Goal: Navigation & Orientation: Understand site structure

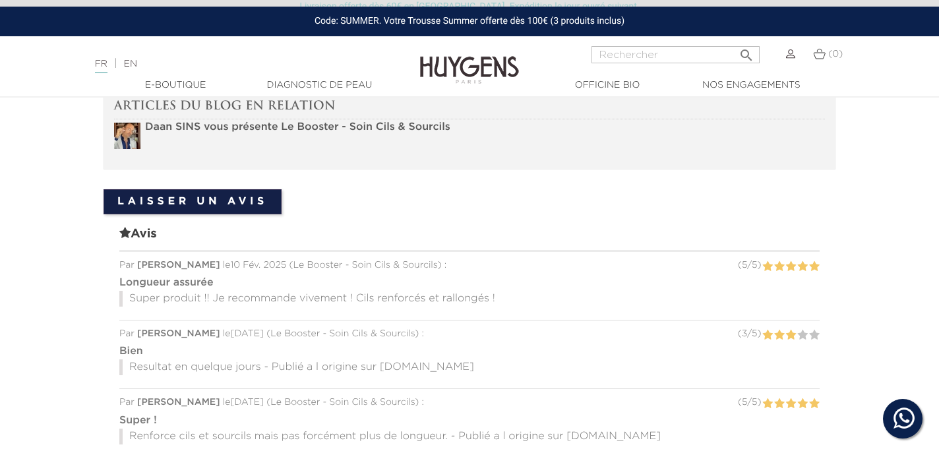
scroll to position [942, 0]
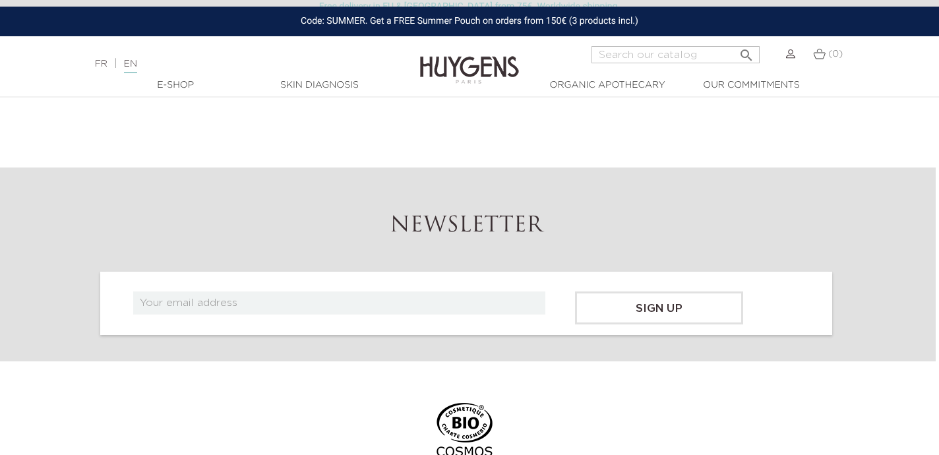
scroll to position [5017, 3]
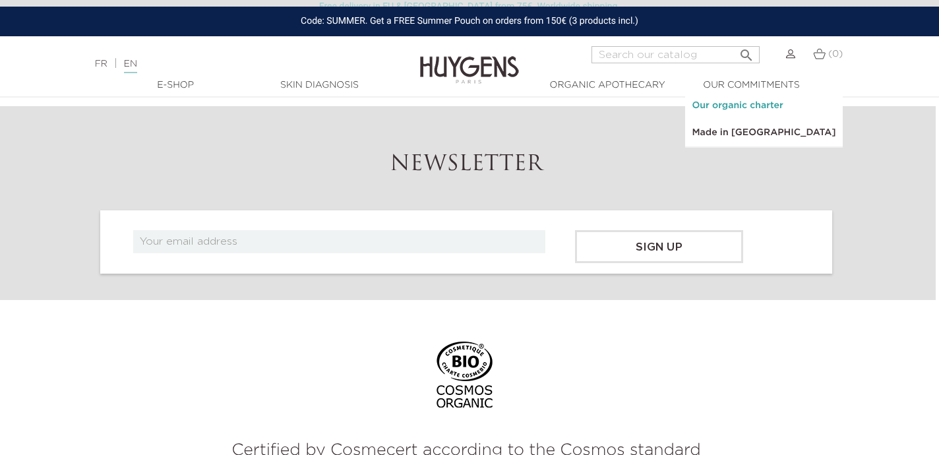
click at [739, 102] on link "Our organic charter" at bounding box center [763, 105] width 157 height 27
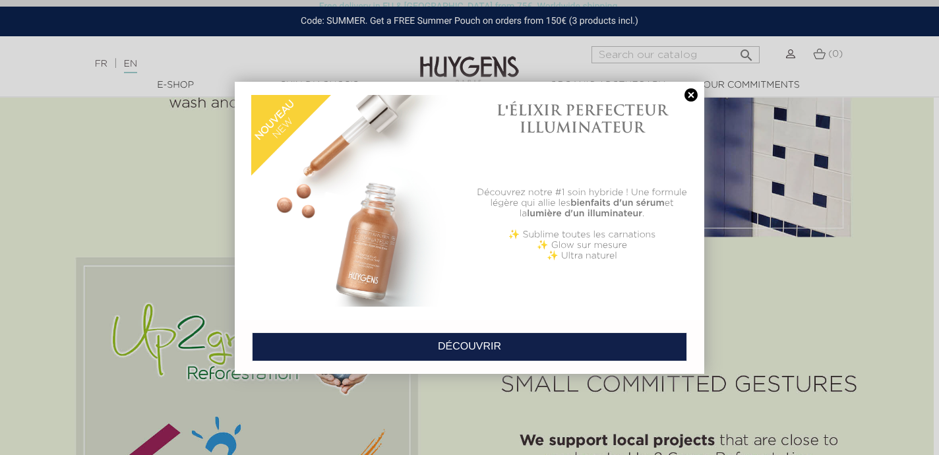
scroll to position [3372, 5]
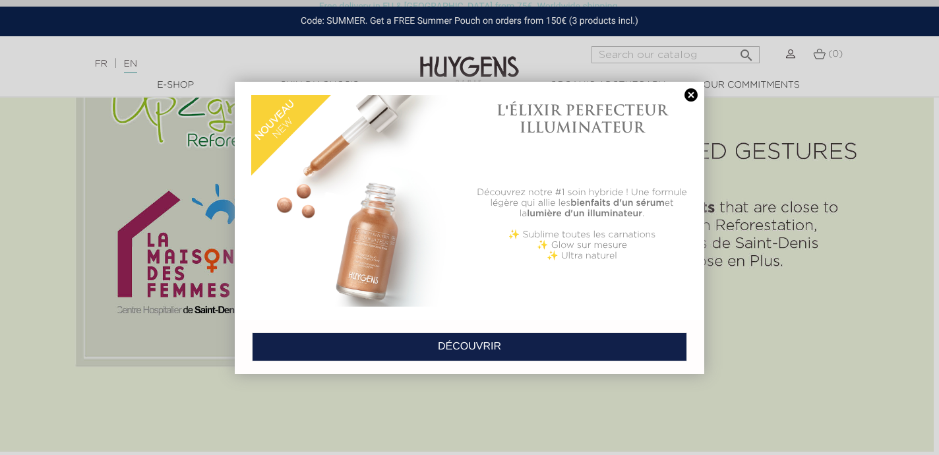
click at [688, 88] on link at bounding box center [691, 95] width 18 height 14
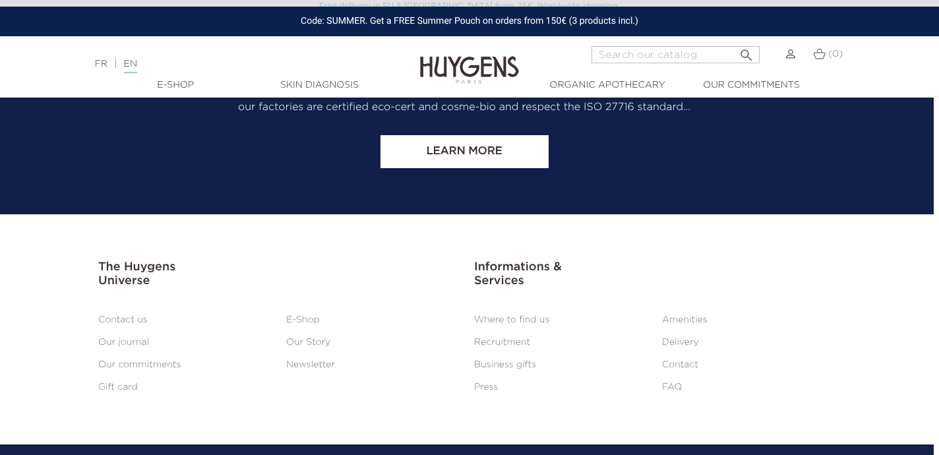
scroll to position [7143, 5]
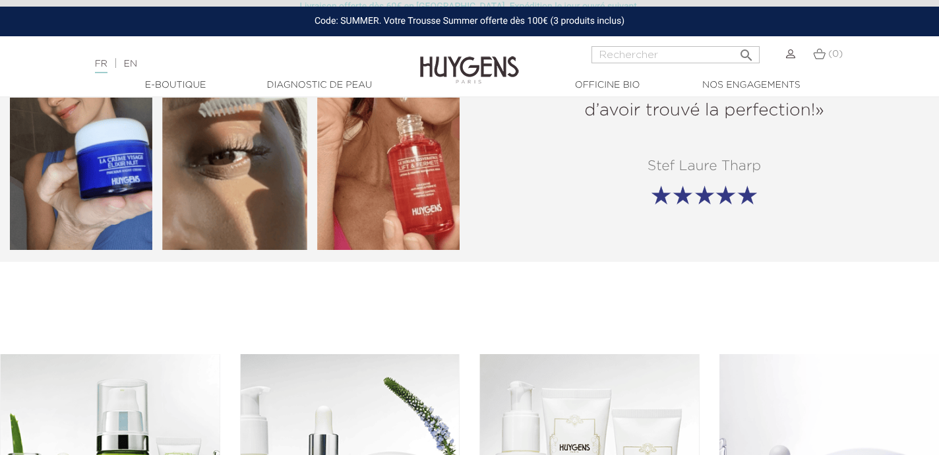
scroll to position [1664, 0]
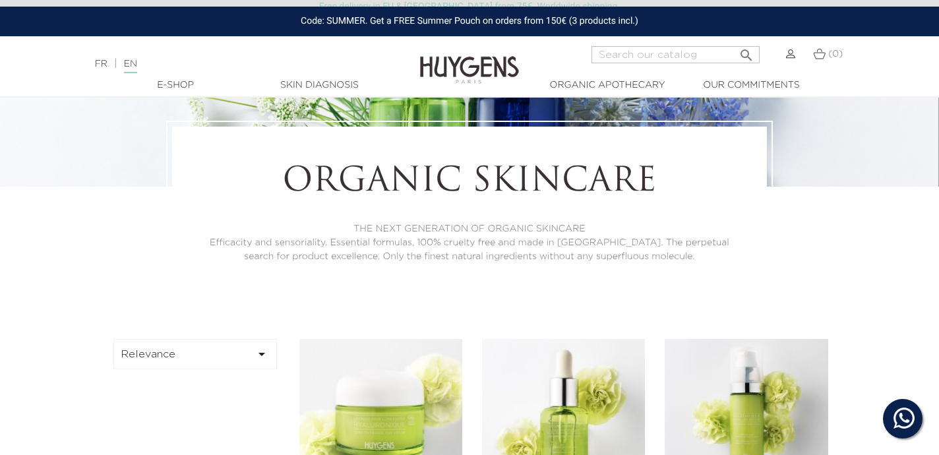
scroll to position [160, 0]
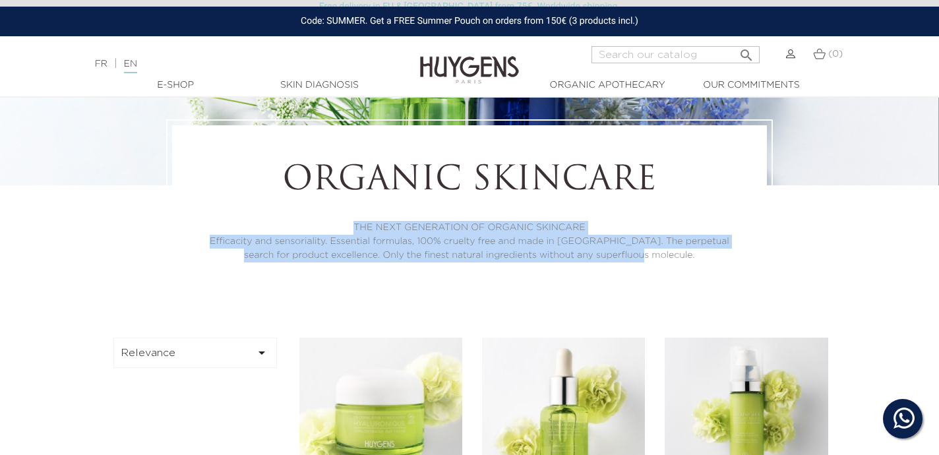
drag, startPoint x: 673, startPoint y: 256, endPoint x: 338, endPoint y: 225, distance: 337.0
click at [338, 225] on div "THE NEXT GENERATION OF ORGANIC SKINCARE Efficacity and sensoriality. Essential …" at bounding box center [469, 242] width 522 height 42
copy div "THE NEXT GENERATION OF ORGANIC SKINCARE Efficacity and sensoriality. Essential …"
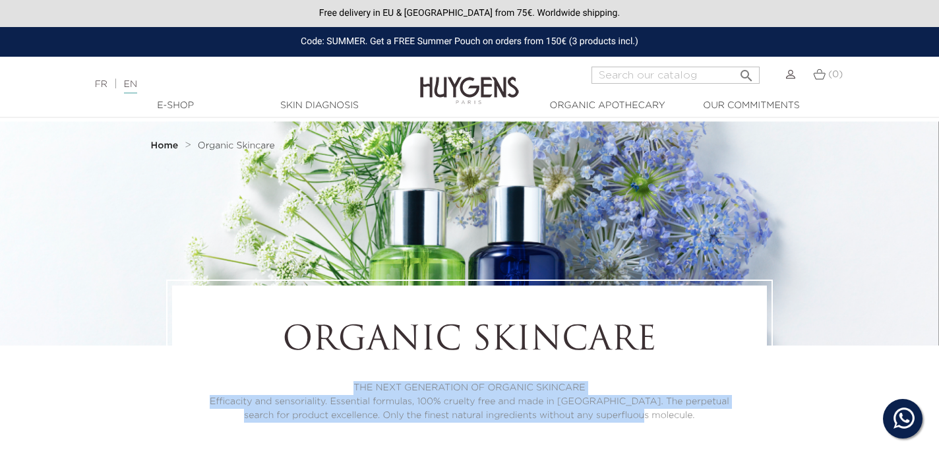
scroll to position [0, 0]
